Goal: Communication & Community: Answer question/provide support

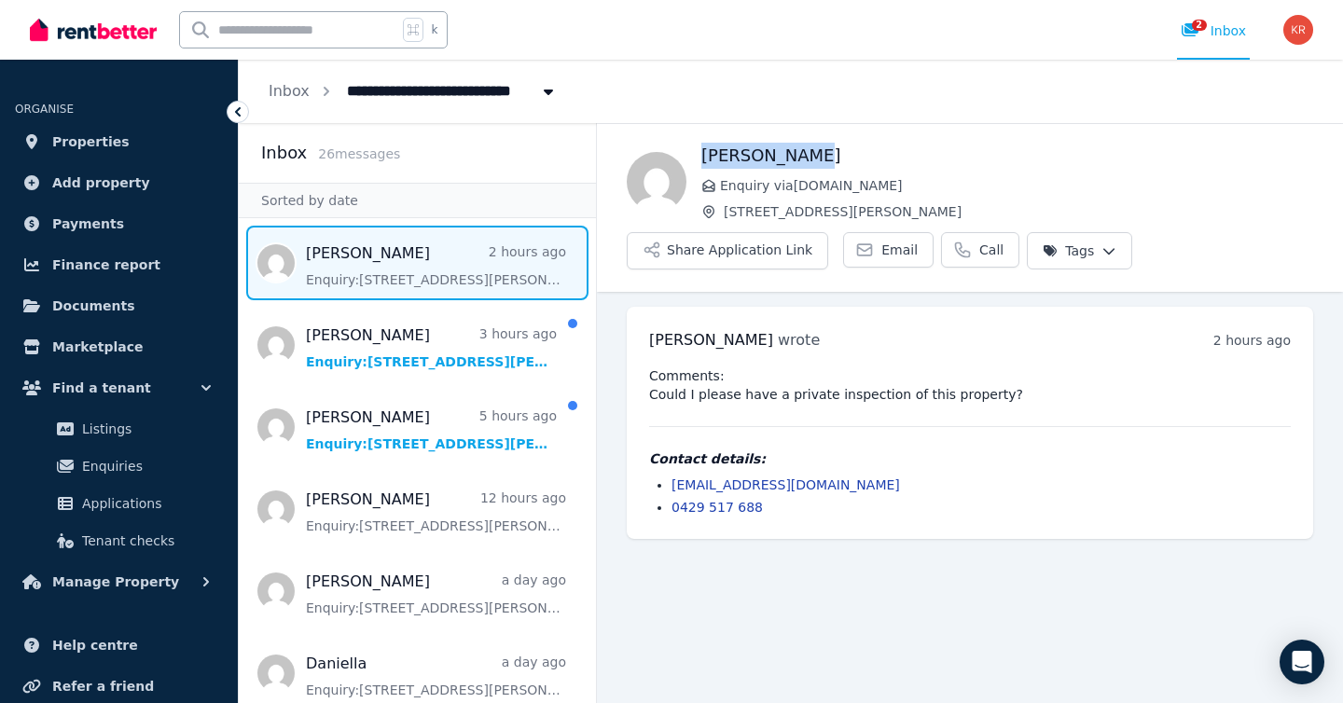
drag, startPoint x: 703, startPoint y: 154, endPoint x: 851, endPoint y: 151, distance: 147.4
click at [851, 151] on h1 "Christine Le" at bounding box center [1007, 156] width 612 height 26
drag, startPoint x: 758, startPoint y: 484, endPoint x: 809, endPoint y: 70, distance: 417.2
click at [0, 0] on div "**********" at bounding box center [671, 351] width 1343 height 703
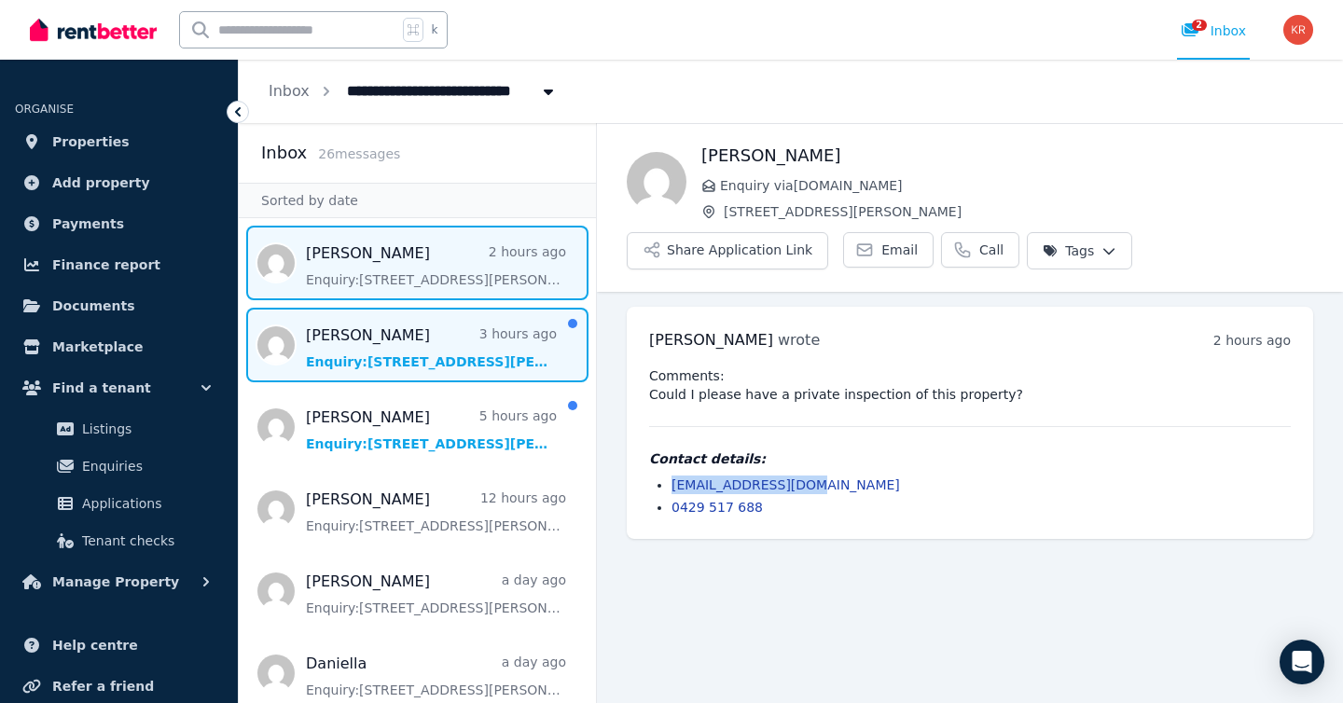
click at [410, 356] on span "Message list" at bounding box center [417, 345] width 357 height 75
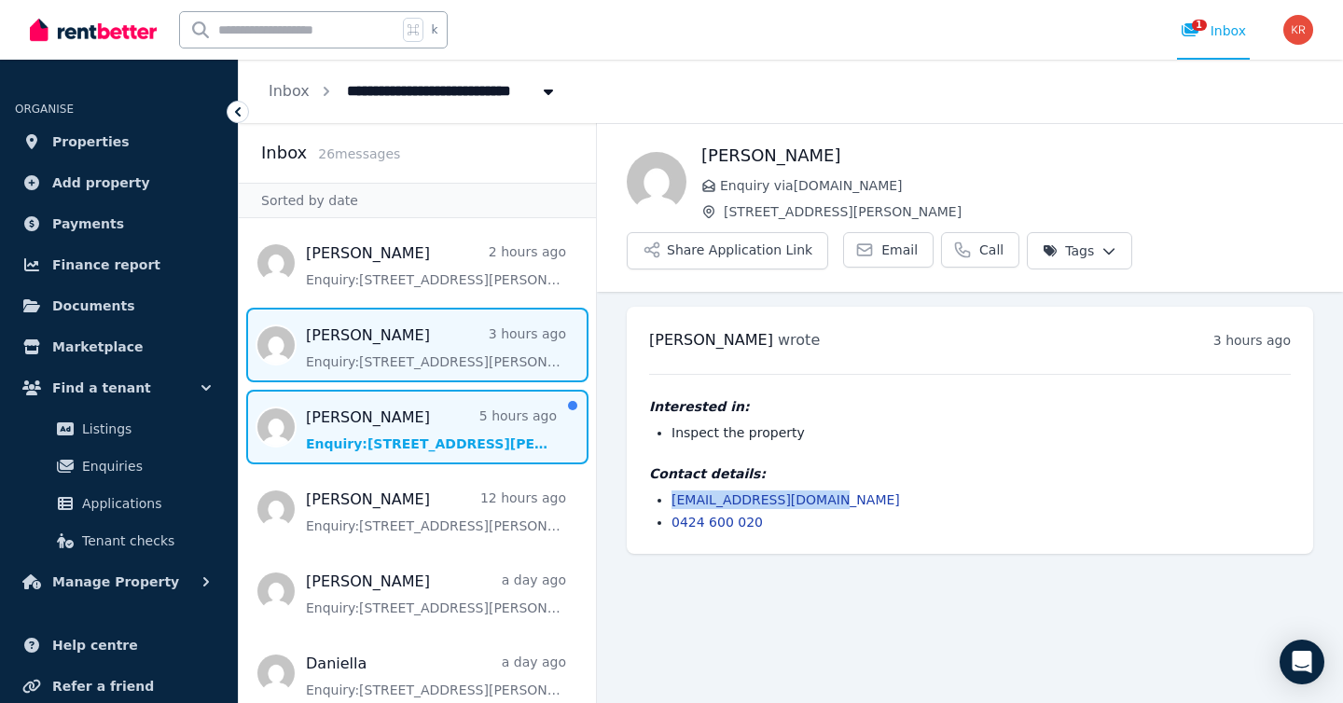
click at [422, 437] on span "Message list" at bounding box center [417, 427] width 357 height 75
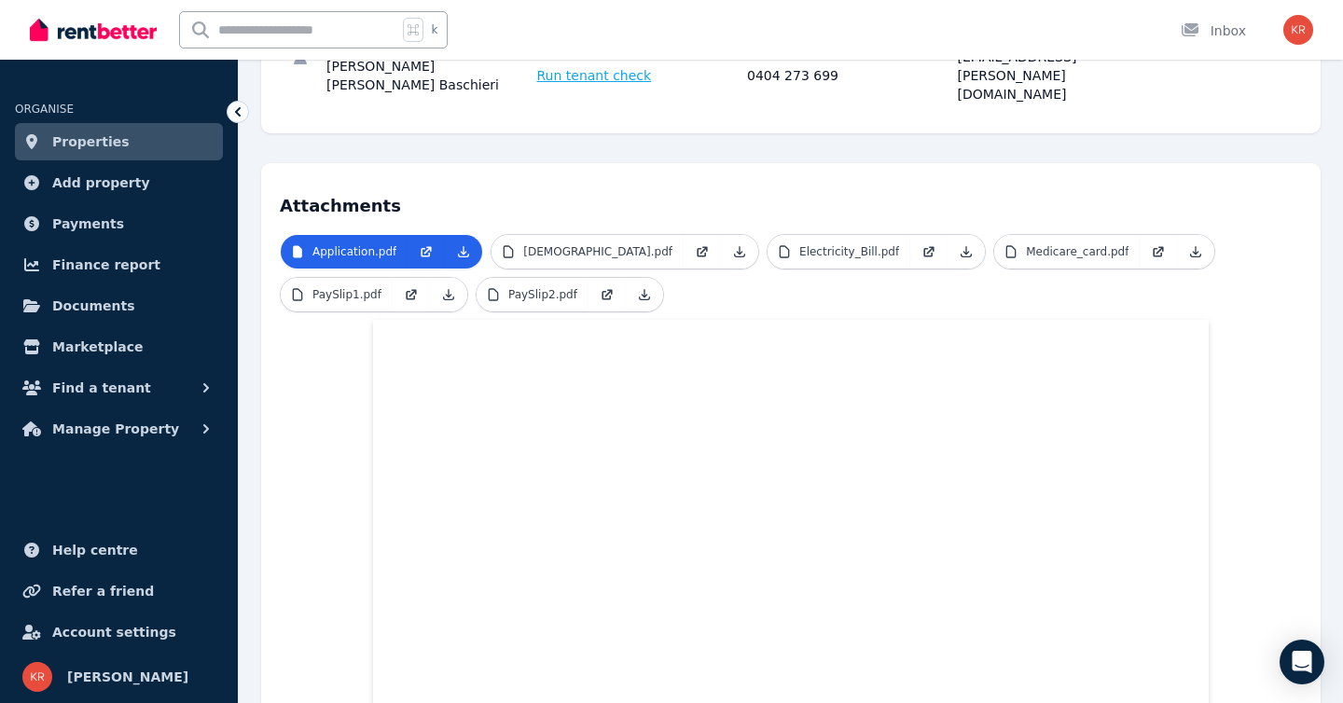
scroll to position [308, 0]
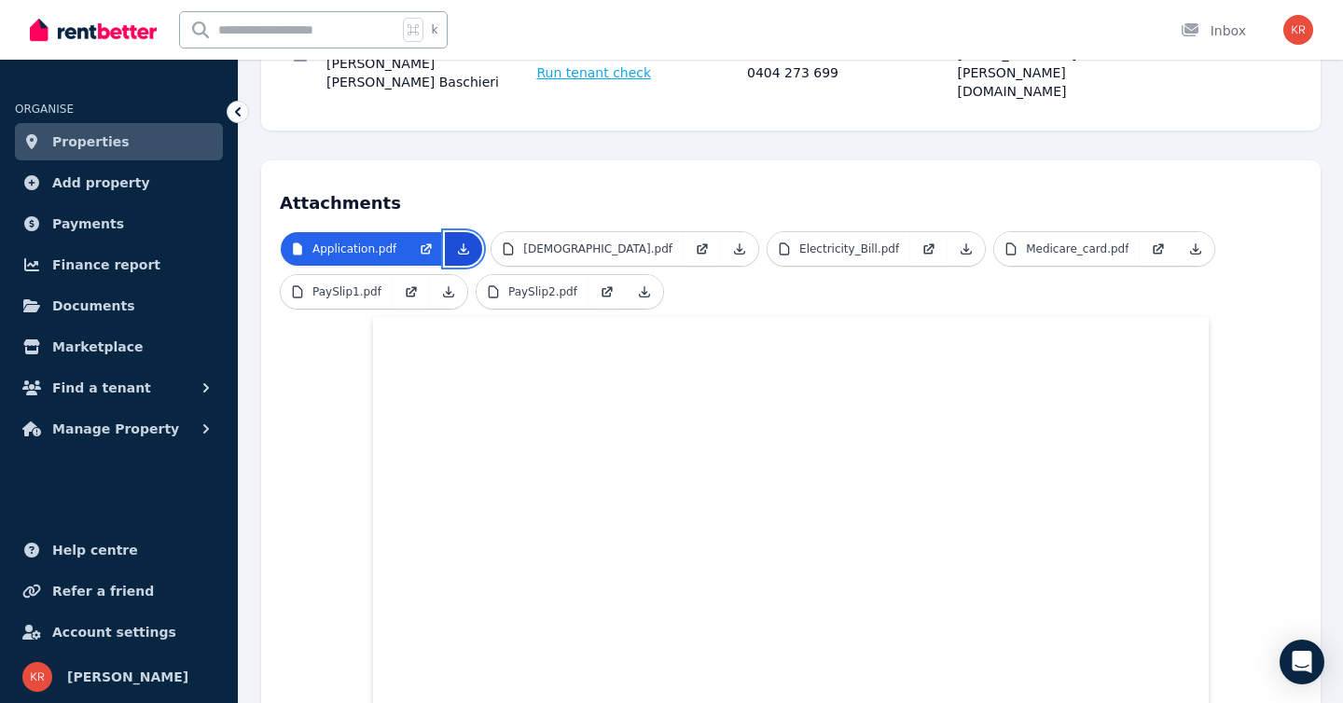
click at [464, 244] on icon at bounding box center [464, 249] width 10 height 10
click at [747, 242] on icon at bounding box center [739, 249] width 15 height 15
click at [972, 244] on icon at bounding box center [967, 249] width 10 height 10
click at [1201, 244] on icon at bounding box center [1196, 249] width 10 height 10
click at [445, 287] on icon at bounding box center [449, 292] width 10 height 10
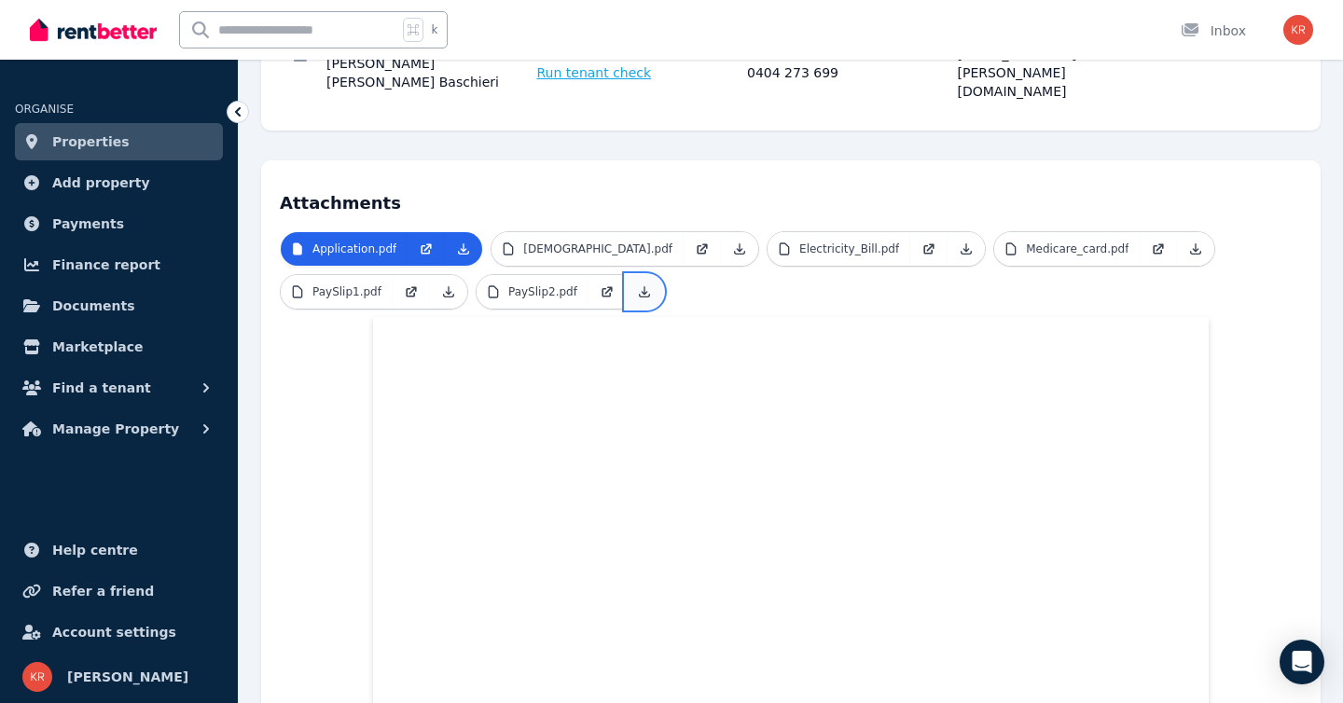
click at [640, 285] on icon at bounding box center [644, 292] width 15 height 15
